Goal: Transaction & Acquisition: Download file/media

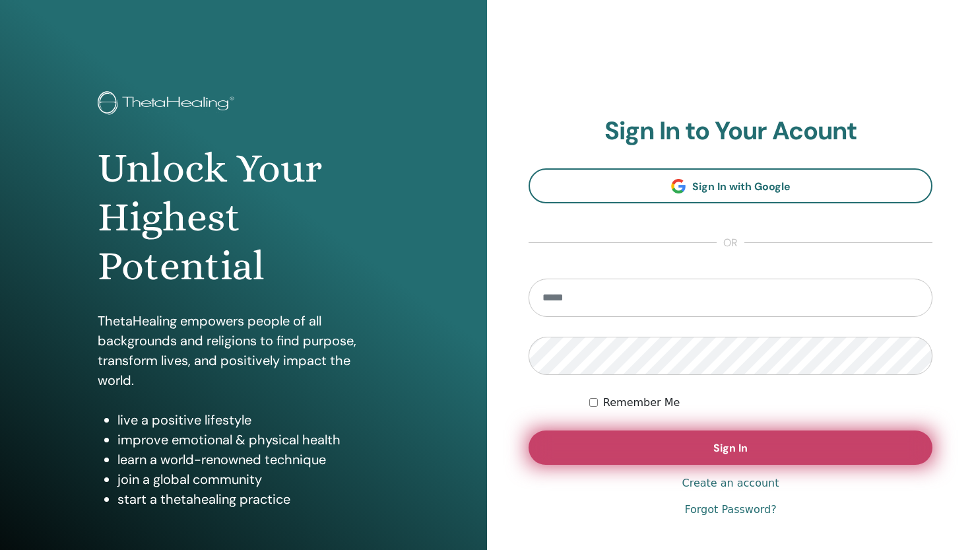
type input "**********"
click at [640, 454] on button "Sign In" at bounding box center [731, 447] width 404 height 34
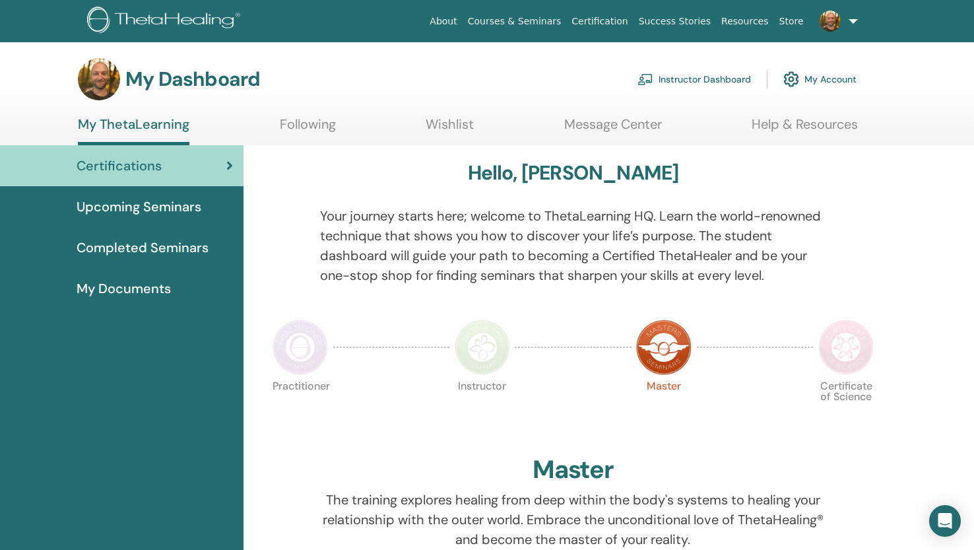
click at [172, 208] on span "Upcoming Seminars" at bounding box center [139, 207] width 125 height 20
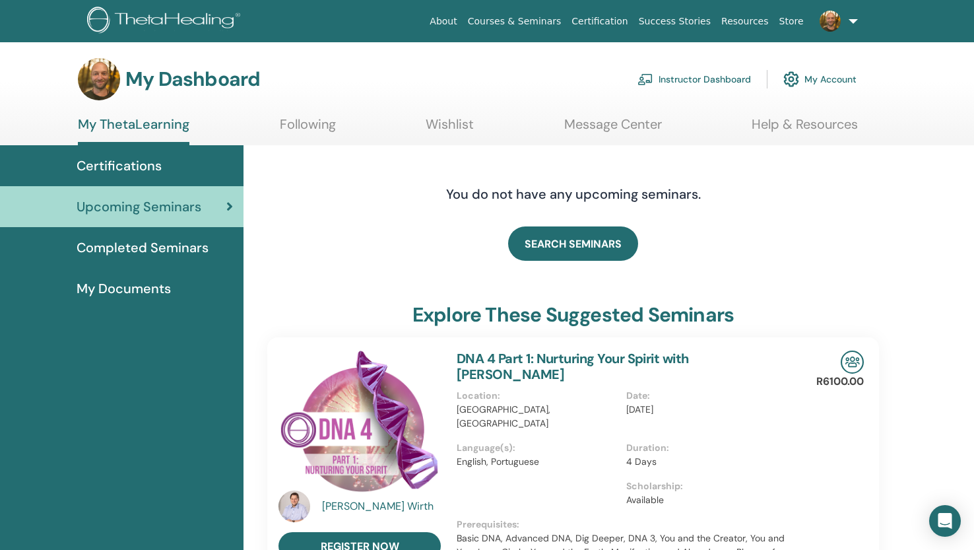
click at [709, 80] on link "Instructor Dashboard" at bounding box center [695, 79] width 114 height 29
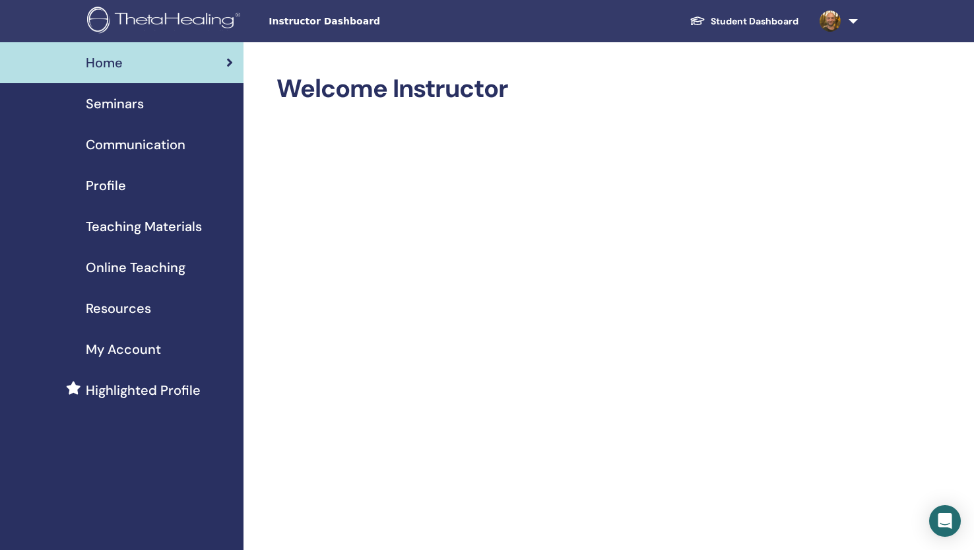
click at [166, 231] on span "Teaching Materials" at bounding box center [144, 227] width 116 height 20
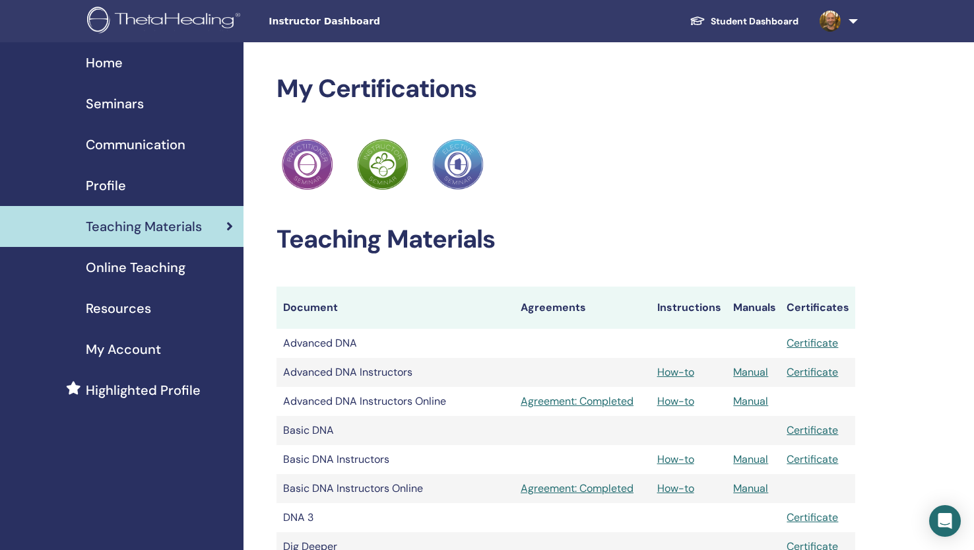
click at [125, 306] on span "Resources" at bounding box center [118, 308] width 65 height 20
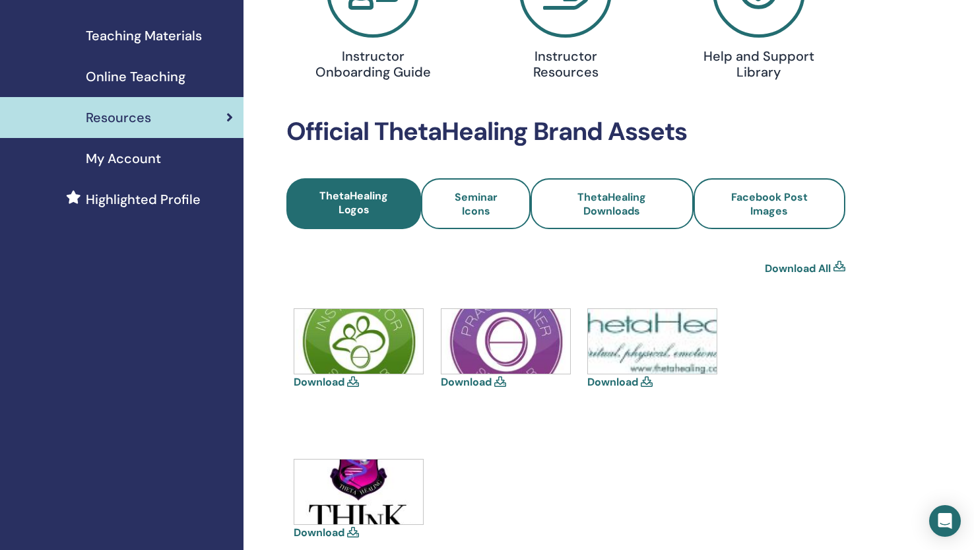
scroll to position [189, 0]
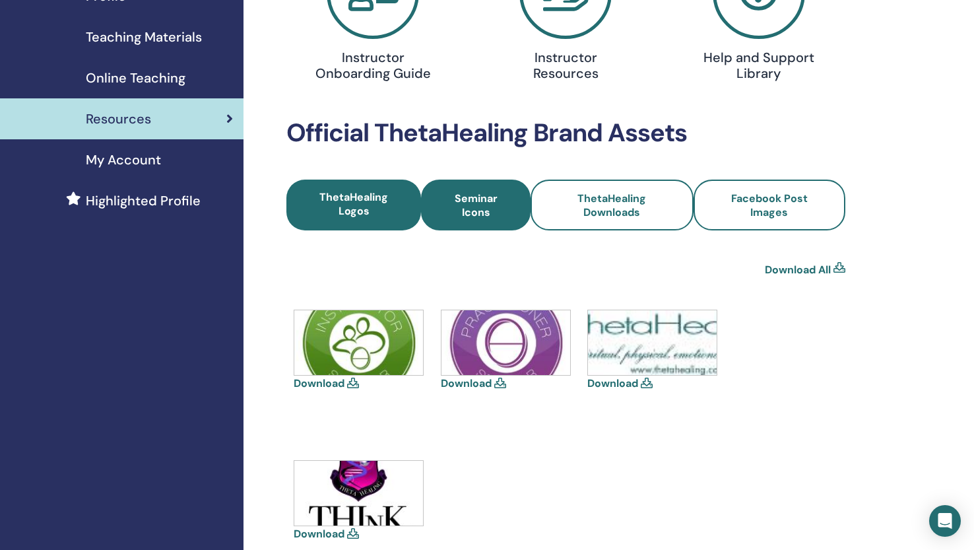
click at [465, 205] on span "Seminar Icons" at bounding box center [475, 205] width 73 height 28
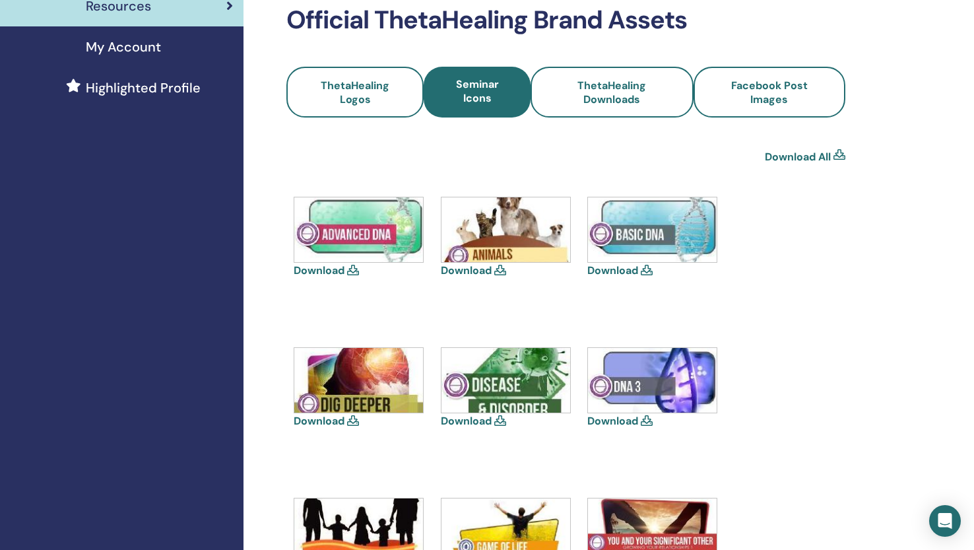
scroll to position [308, 0]
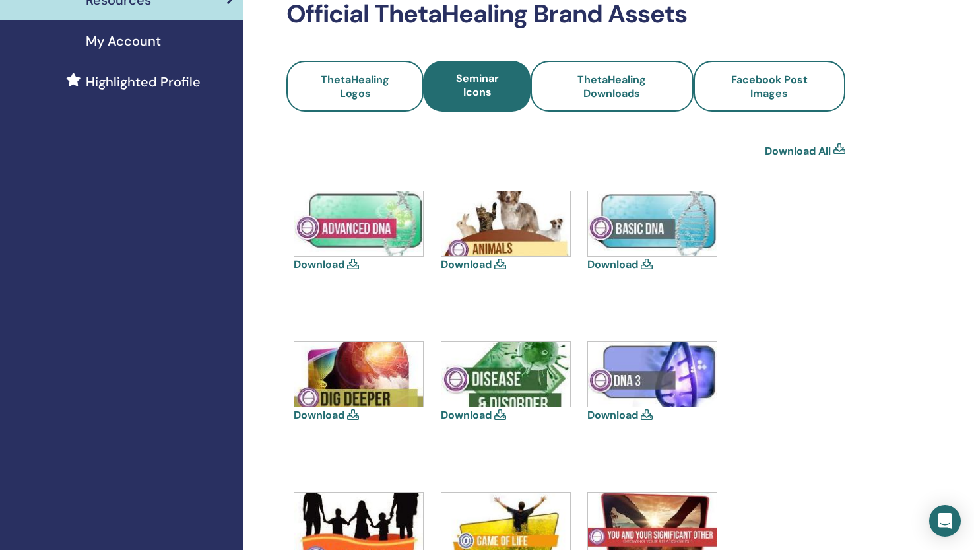
click at [352, 259] on icon at bounding box center [353, 264] width 12 height 11
click at [355, 229] on img at bounding box center [358, 223] width 129 height 65
click at [353, 259] on icon at bounding box center [353, 264] width 12 height 11
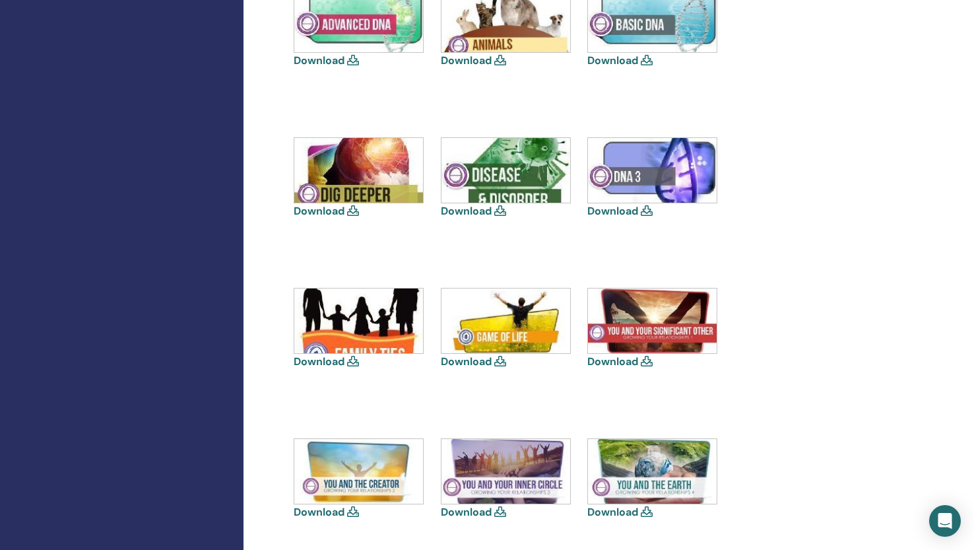
scroll to position [521, 0]
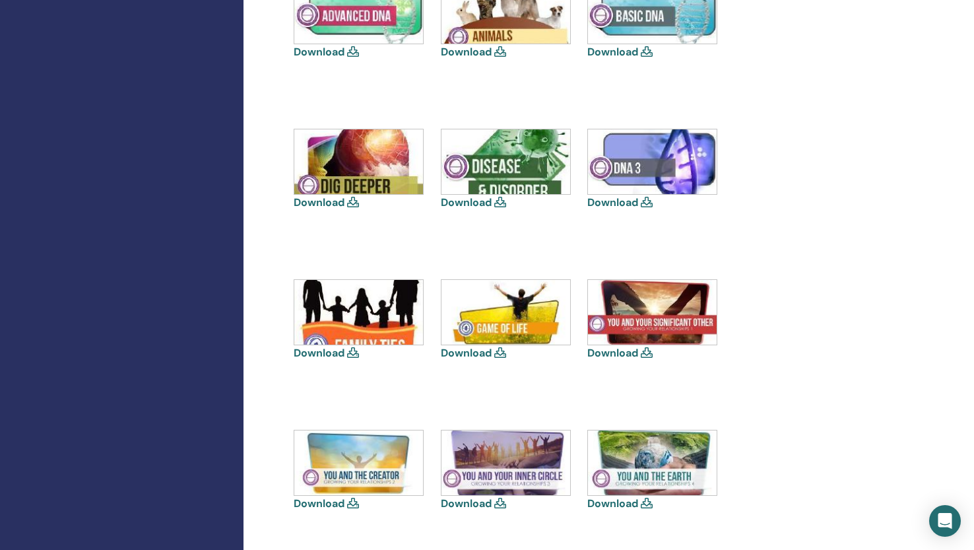
click at [479, 346] on link "Download" at bounding box center [466, 353] width 51 height 14
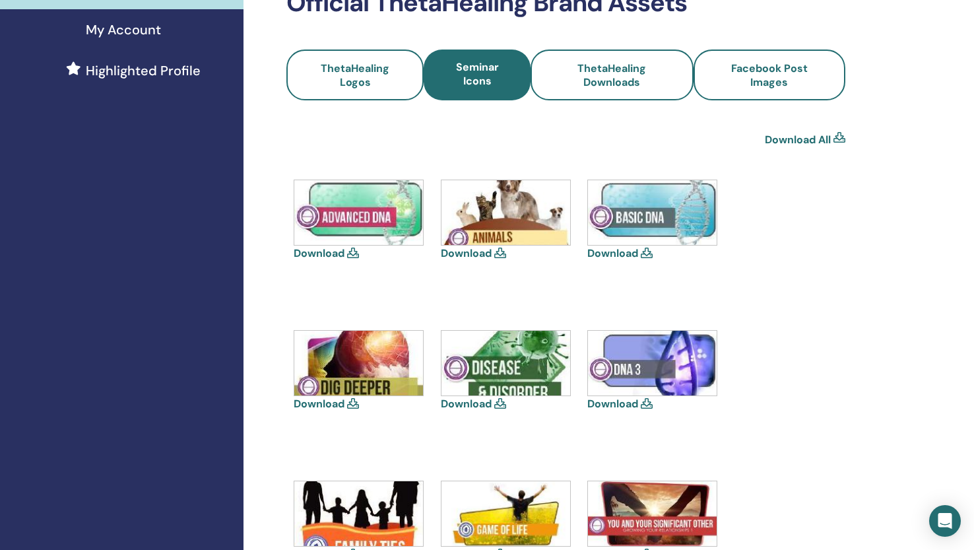
scroll to position [310, 0]
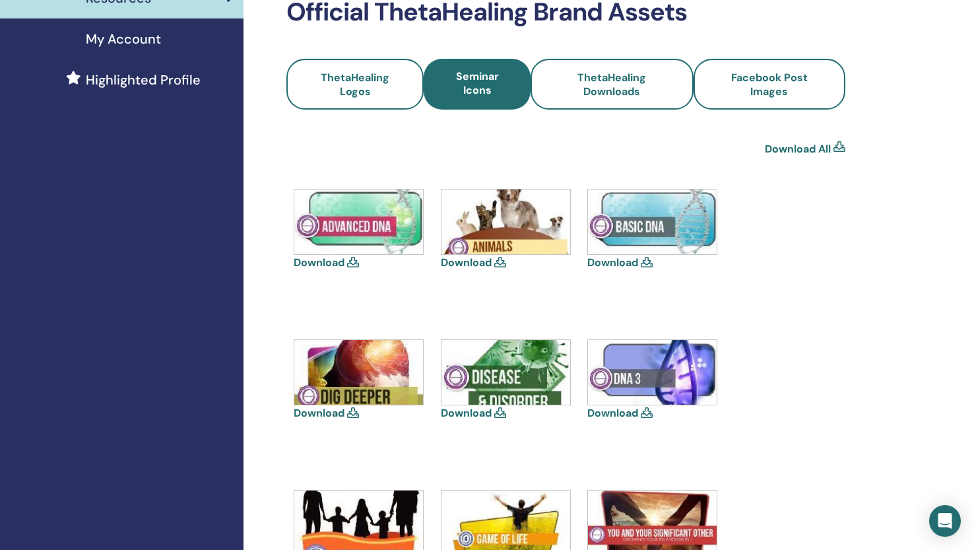
click at [331, 256] on link "Download" at bounding box center [319, 263] width 51 height 14
click at [353, 257] on icon at bounding box center [353, 262] width 12 height 11
click at [328, 256] on link "Download" at bounding box center [319, 263] width 51 height 14
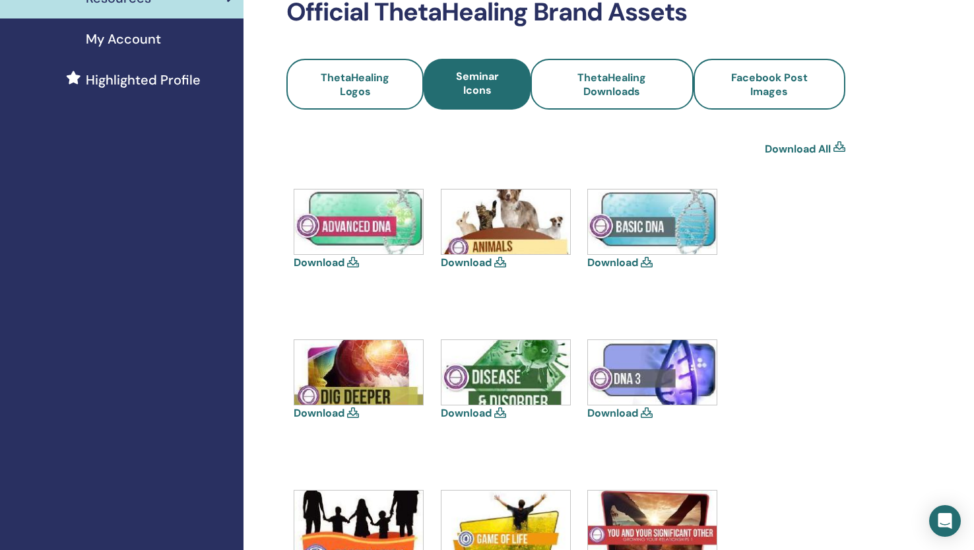
click at [328, 256] on link "Download" at bounding box center [319, 263] width 51 height 14
click at [331, 256] on link "Download" at bounding box center [319, 263] width 51 height 14
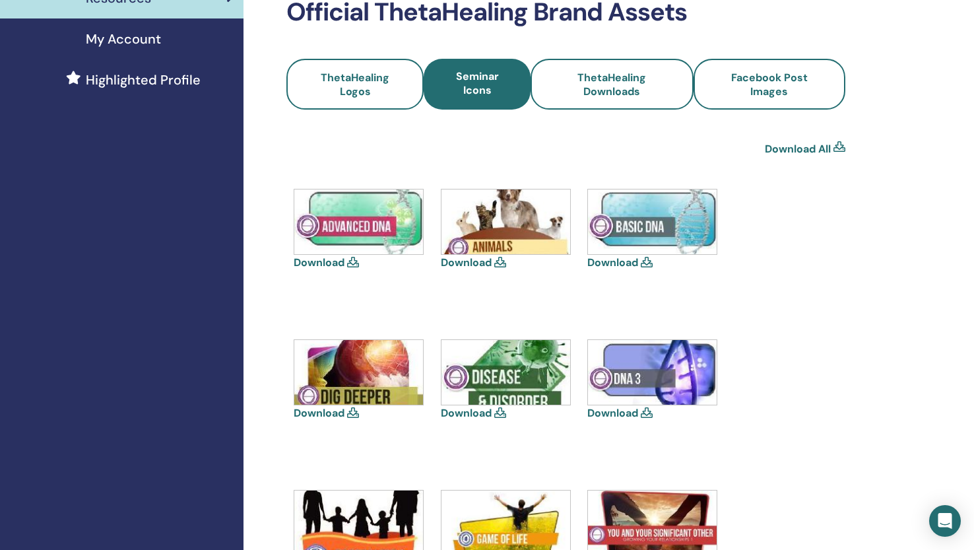
click at [331, 256] on link "Download" at bounding box center [319, 263] width 51 height 14
click at [334, 256] on link "Download" at bounding box center [319, 263] width 51 height 14
click at [610, 256] on link "Download" at bounding box center [613, 263] width 51 height 14
click at [322, 406] on link "Download" at bounding box center [319, 413] width 51 height 14
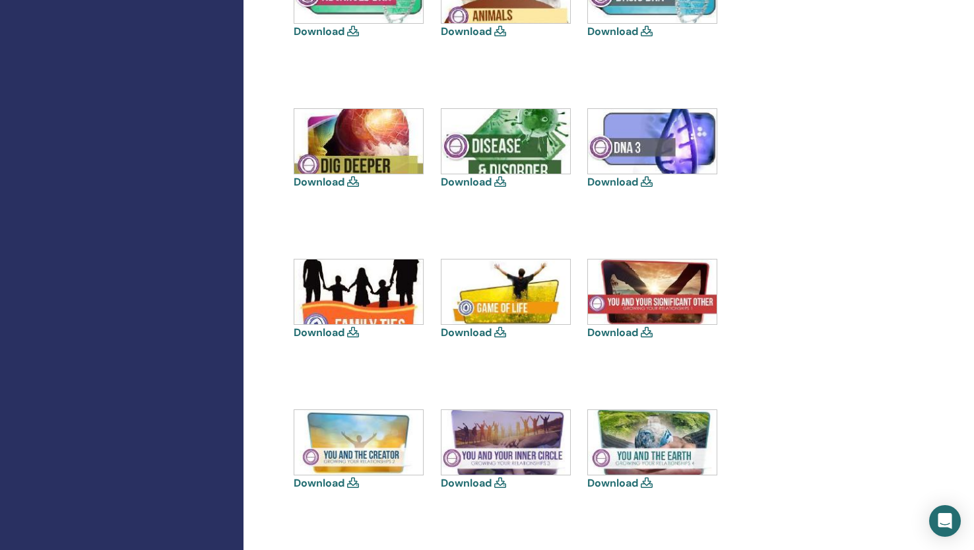
scroll to position [570, 0]
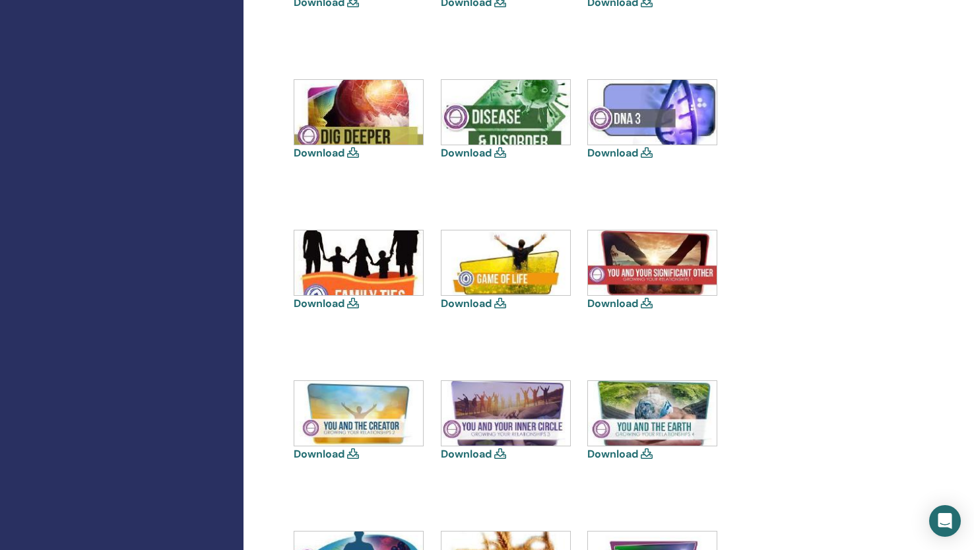
click at [330, 447] on link "Download" at bounding box center [319, 454] width 51 height 14
